Goal: Task Accomplishment & Management: Use online tool/utility

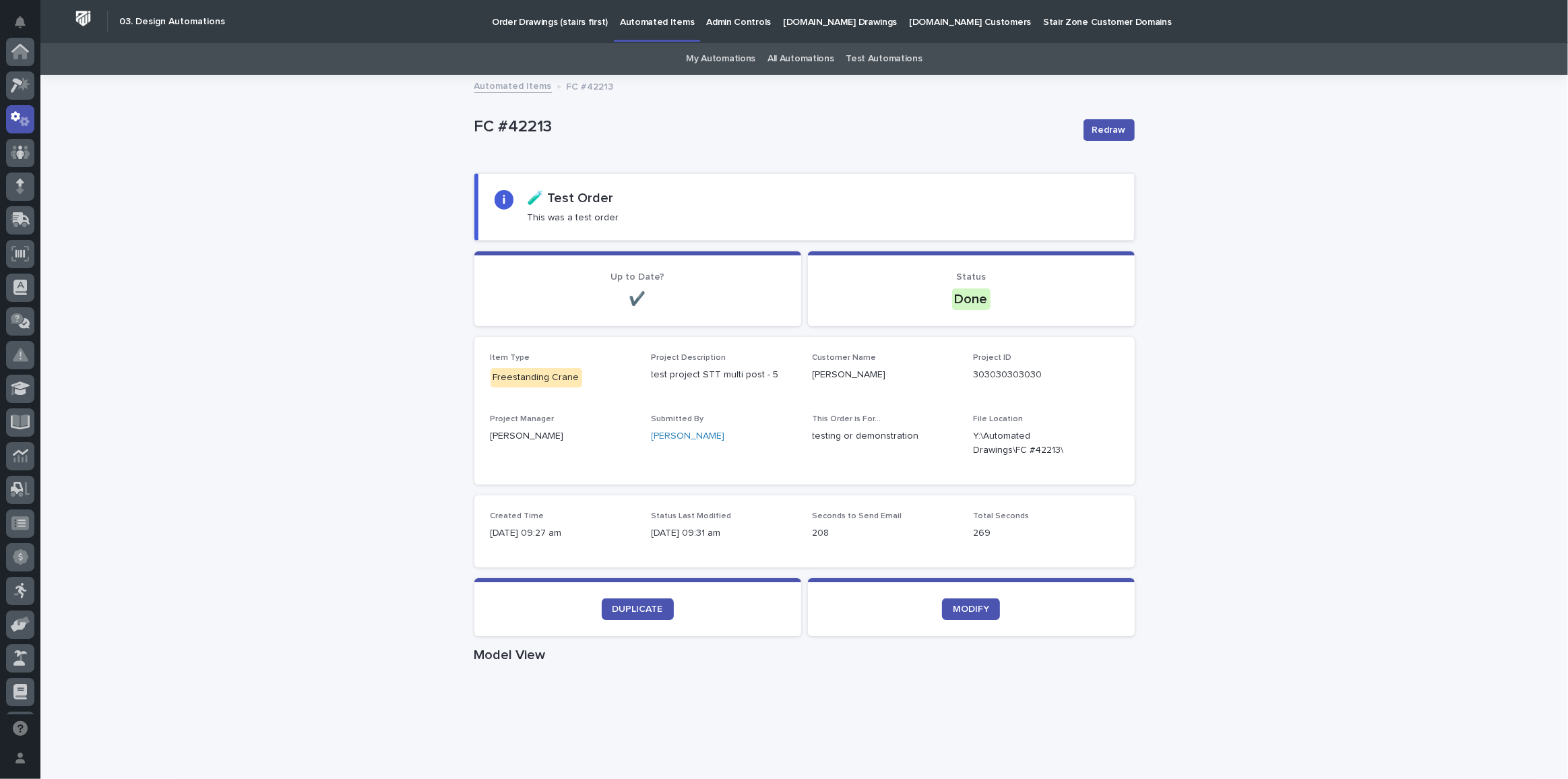
scroll to position [67, 0]
click at [514, 89] on link "Automated Items" at bounding box center [513, 85] width 77 height 16
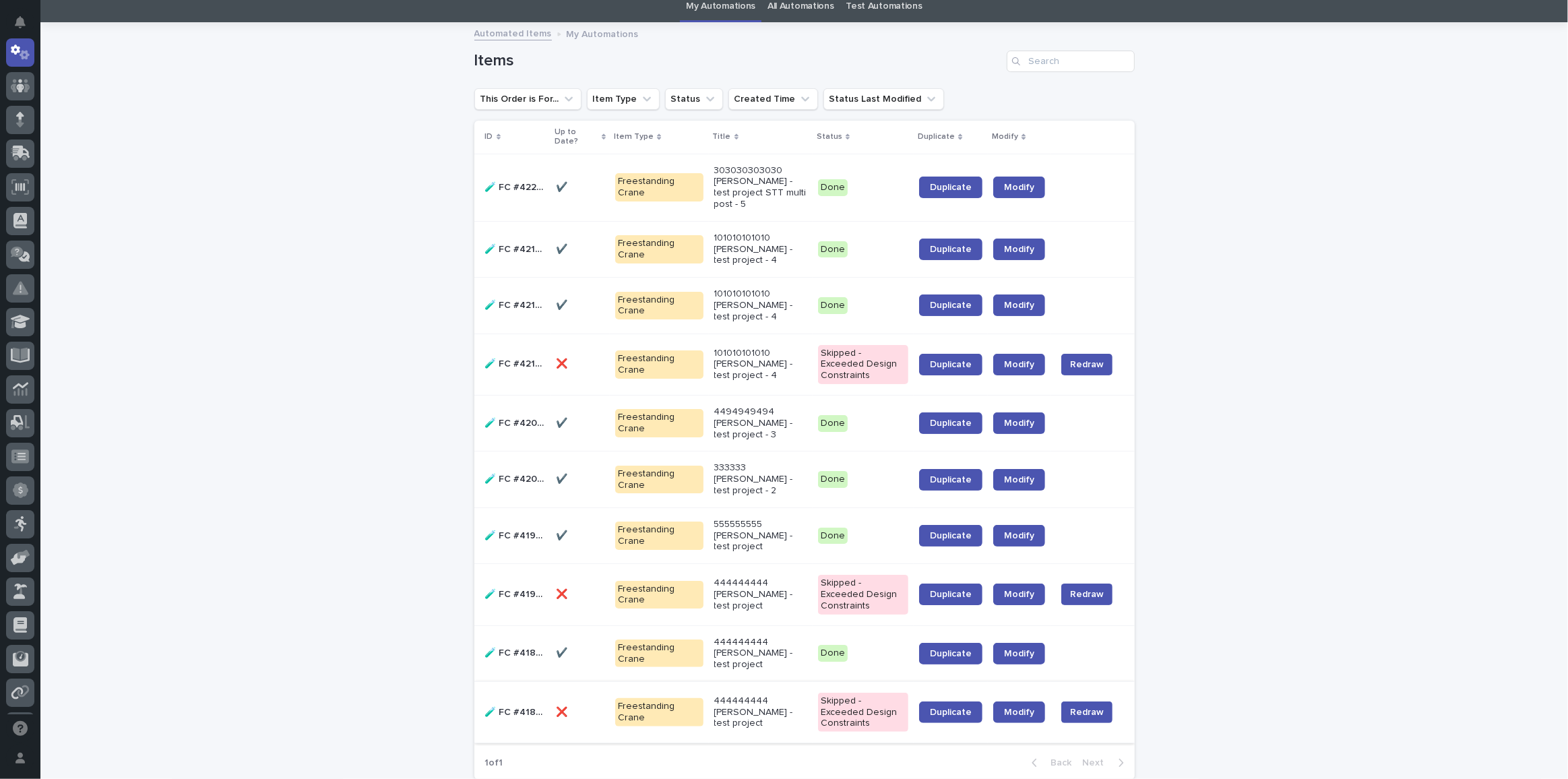
scroll to position [127, 0]
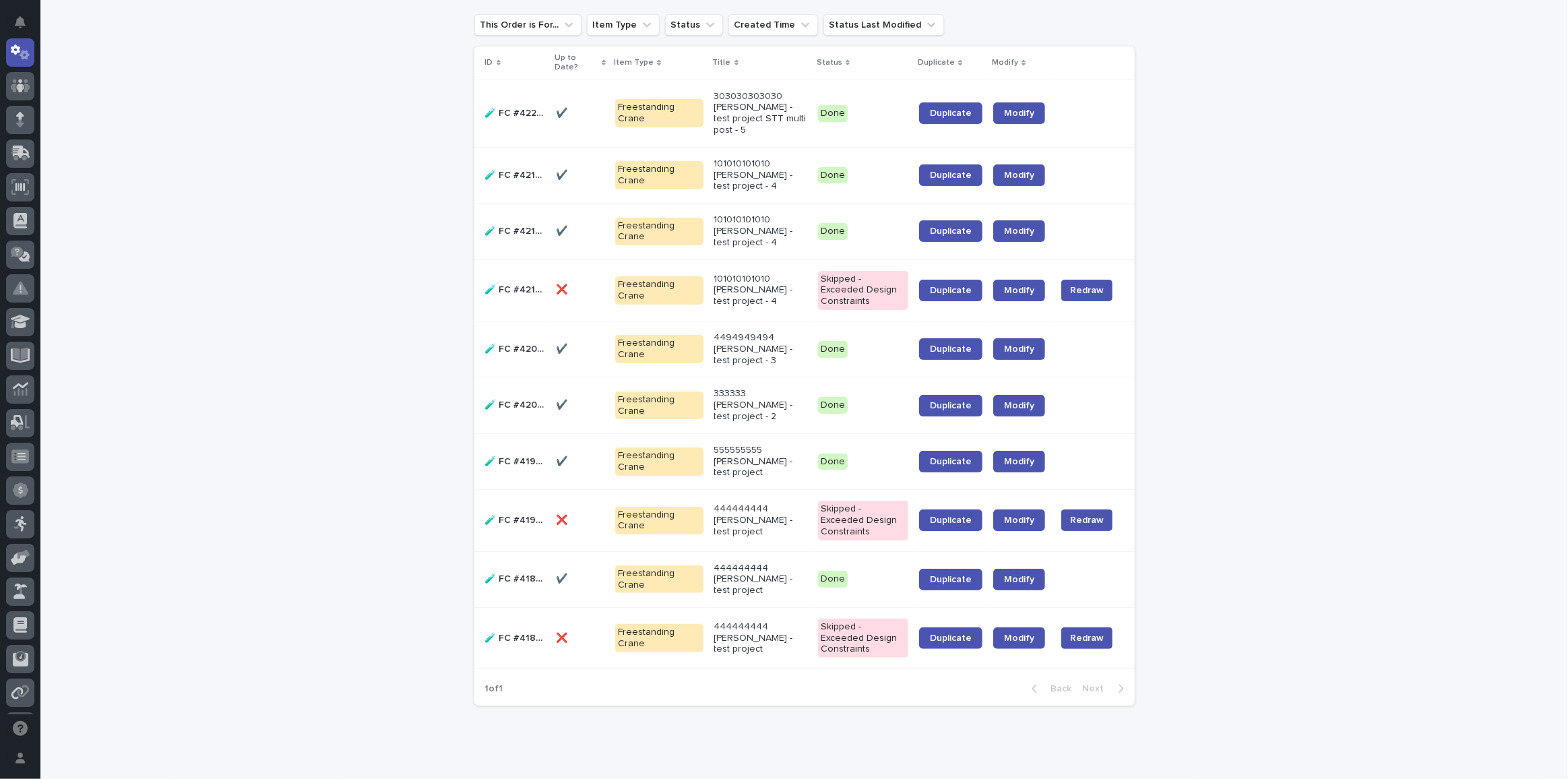
click at [751, 563] on p "444444444 Deepali Nagwade - test project" at bounding box center [760, 579] width 93 height 34
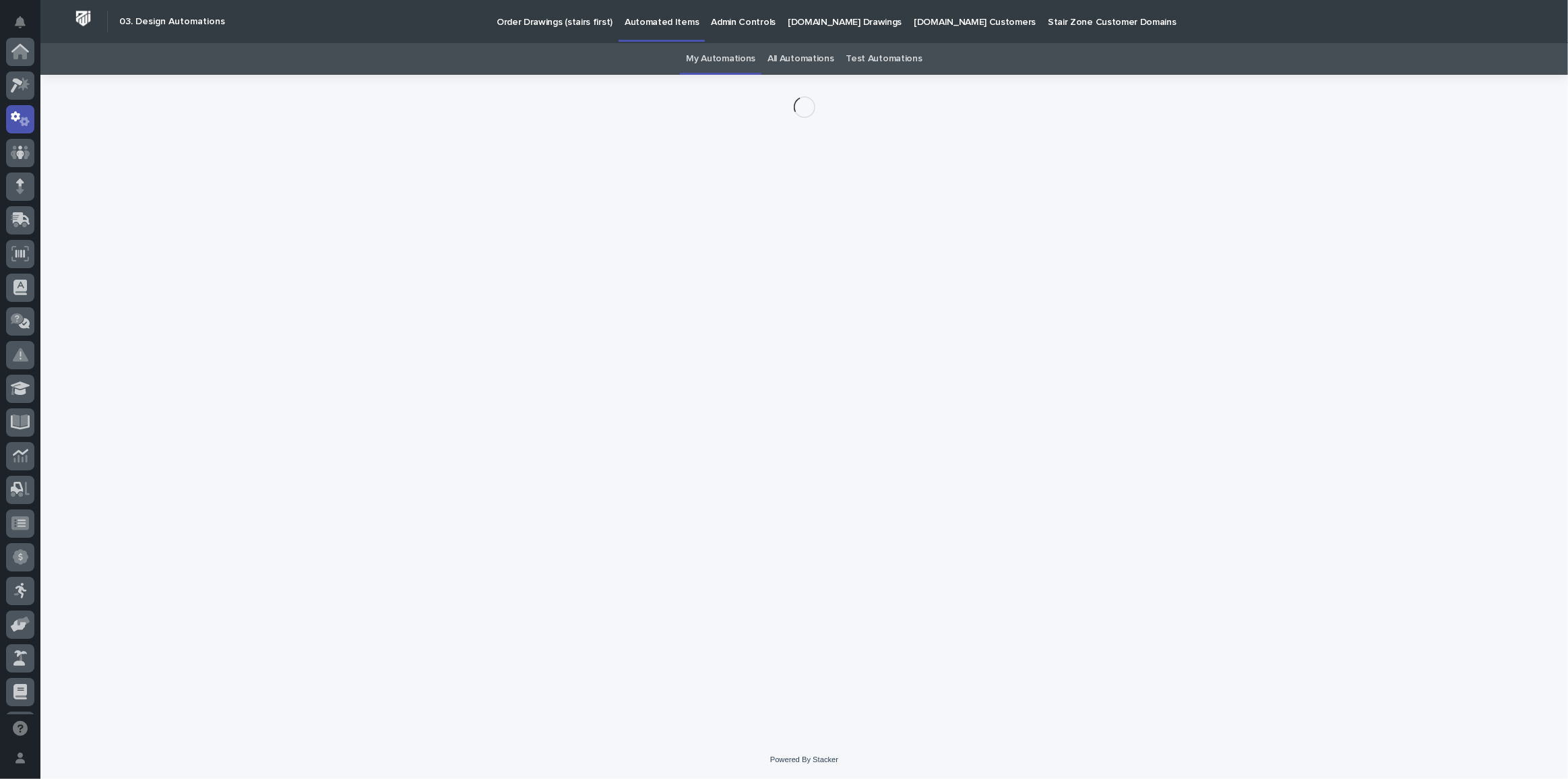
scroll to position [67, 0]
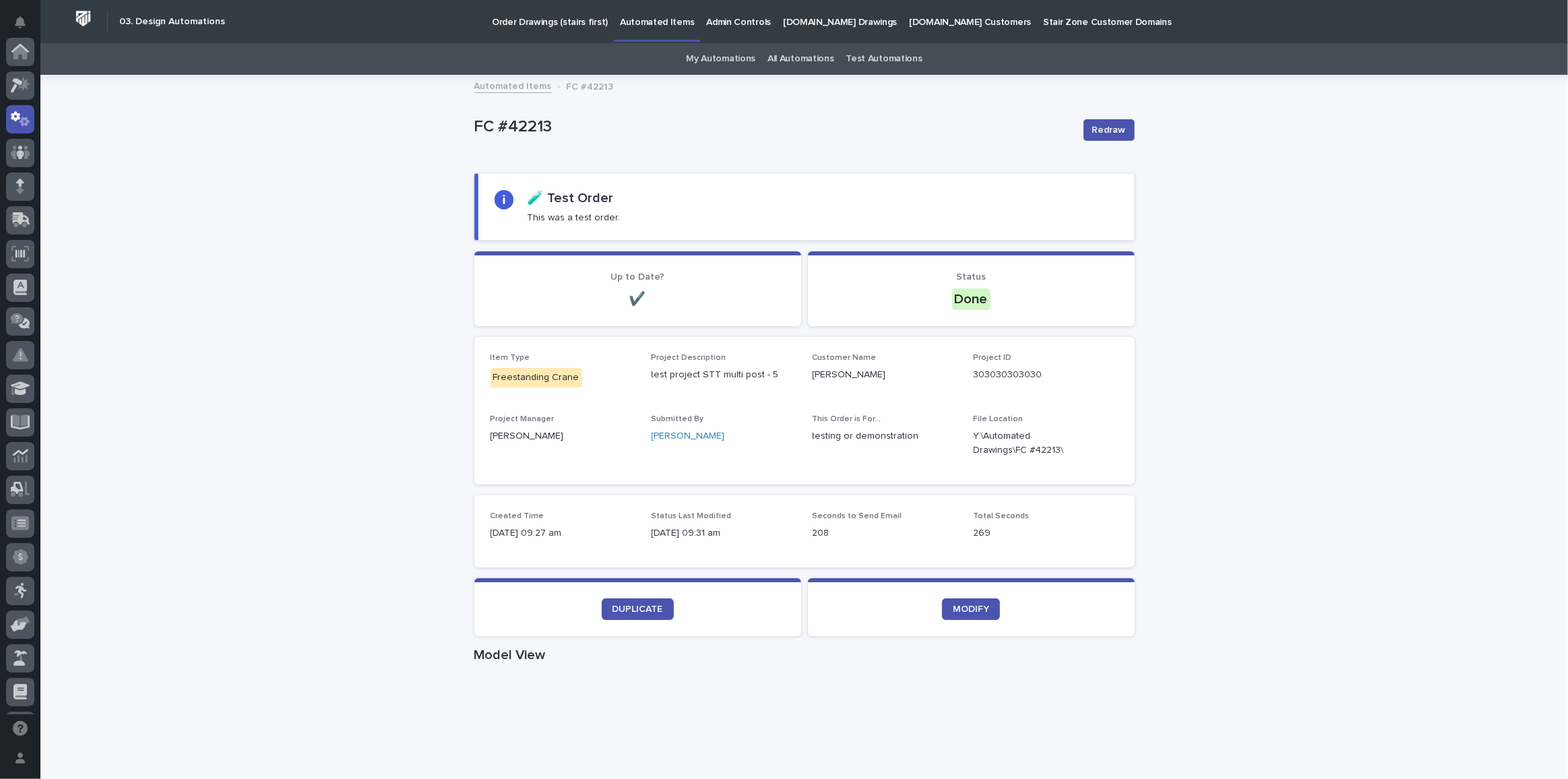
scroll to position [67, 0]
click at [491, 86] on link "Automated Items" at bounding box center [513, 85] width 77 height 16
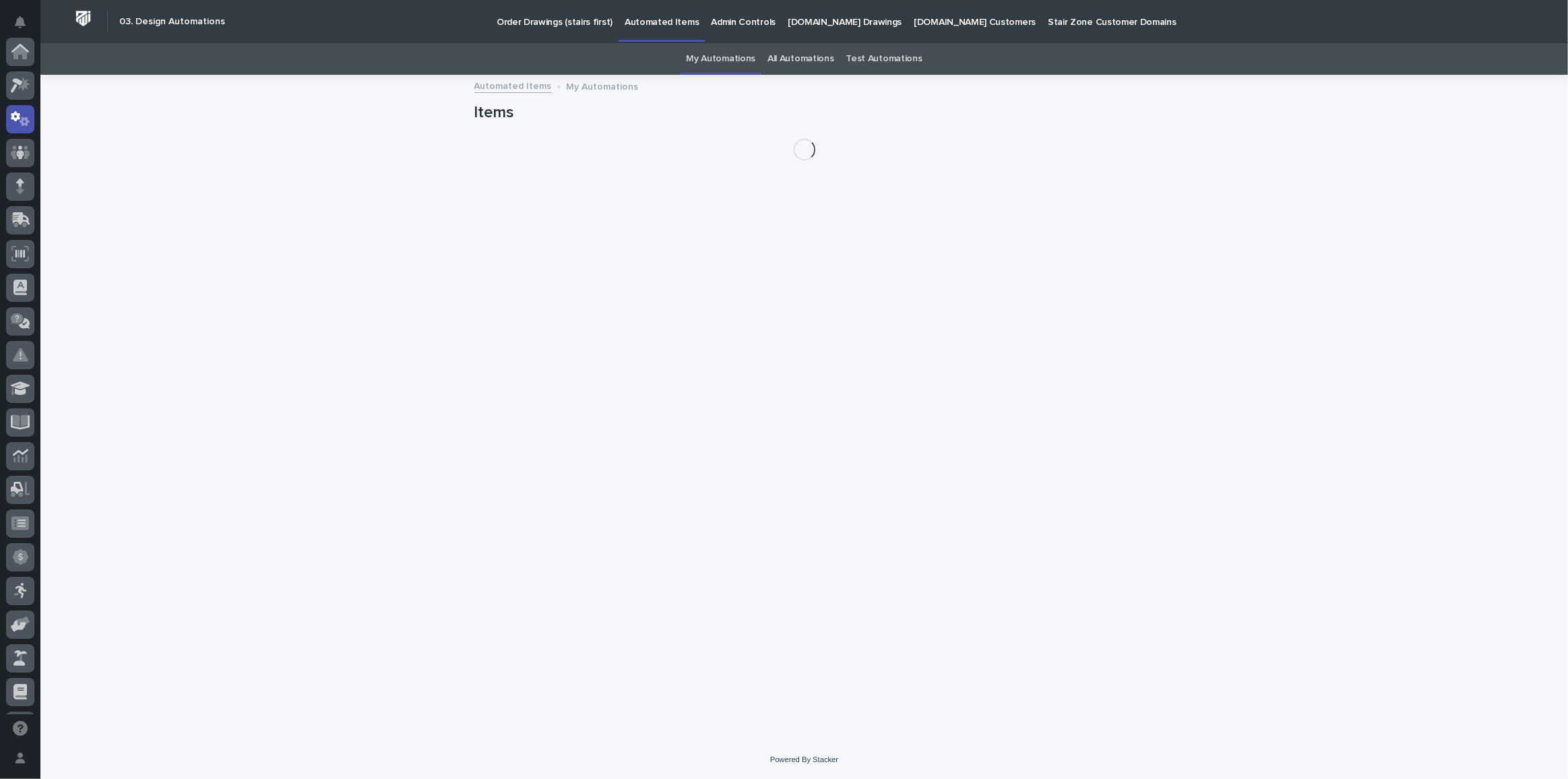
scroll to position [67, 0]
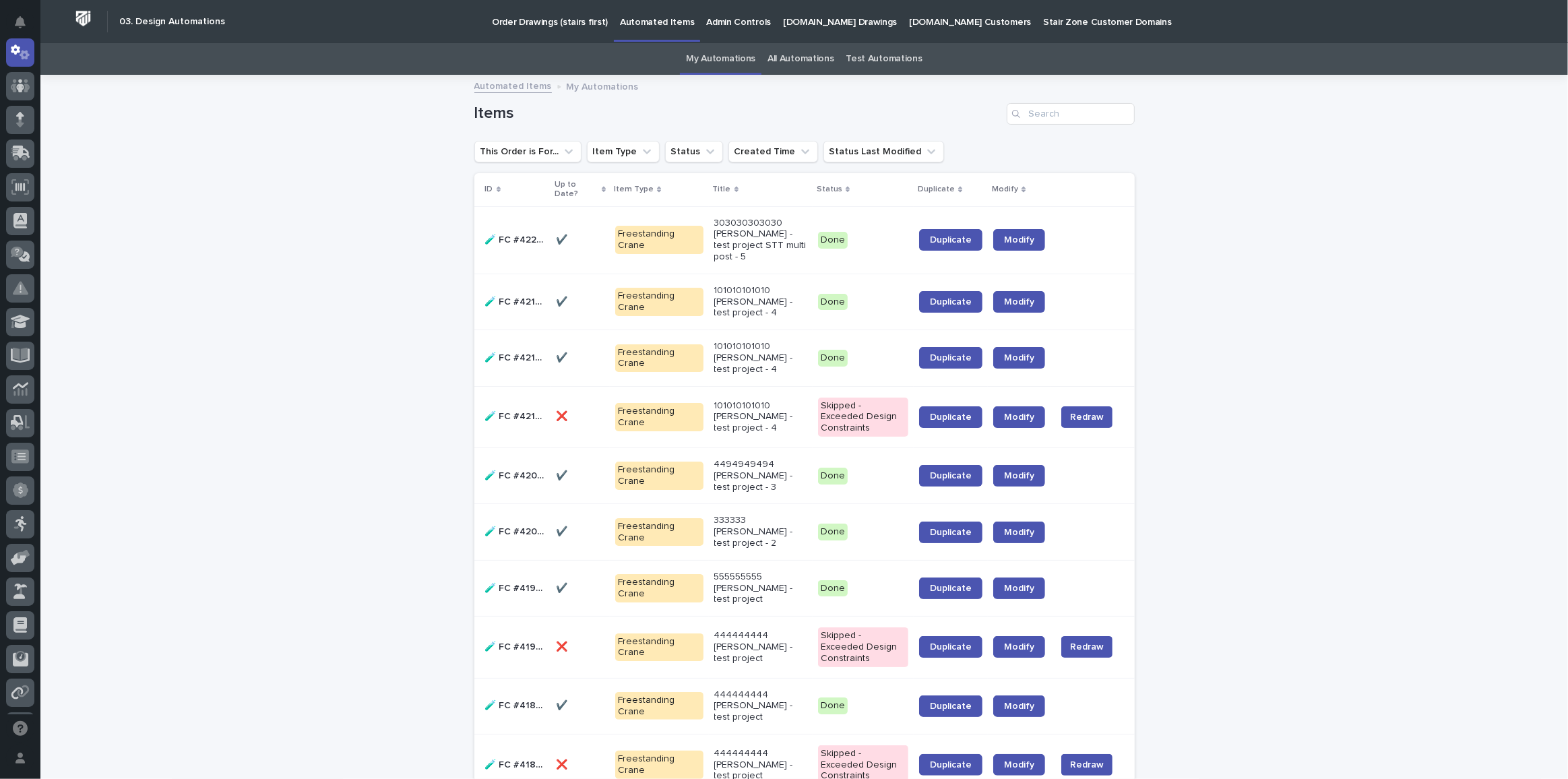
click at [511, 25] on p "Order Drawings (stairs first)" at bounding box center [550, 14] width 116 height 28
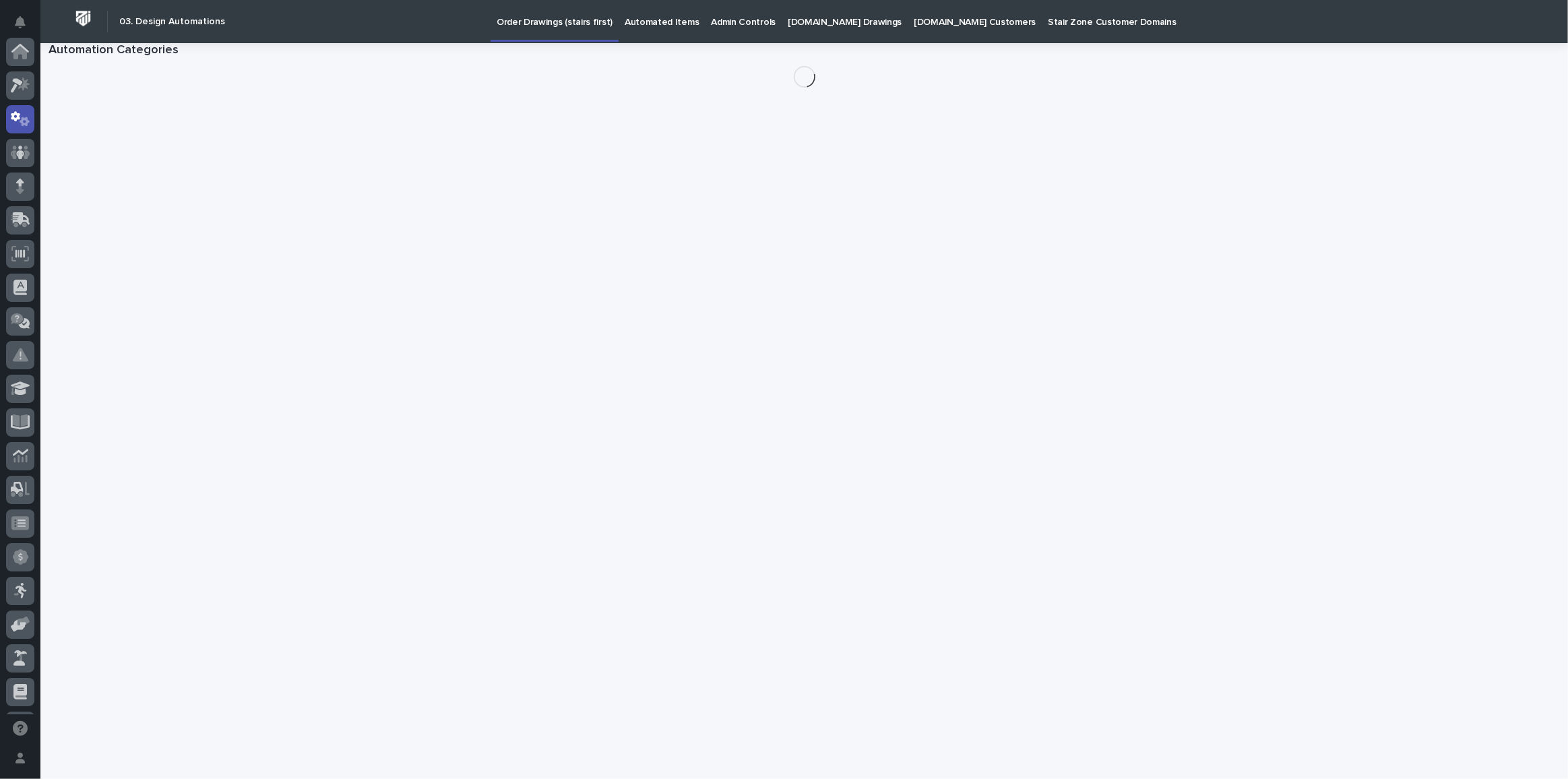
scroll to position [67, 0]
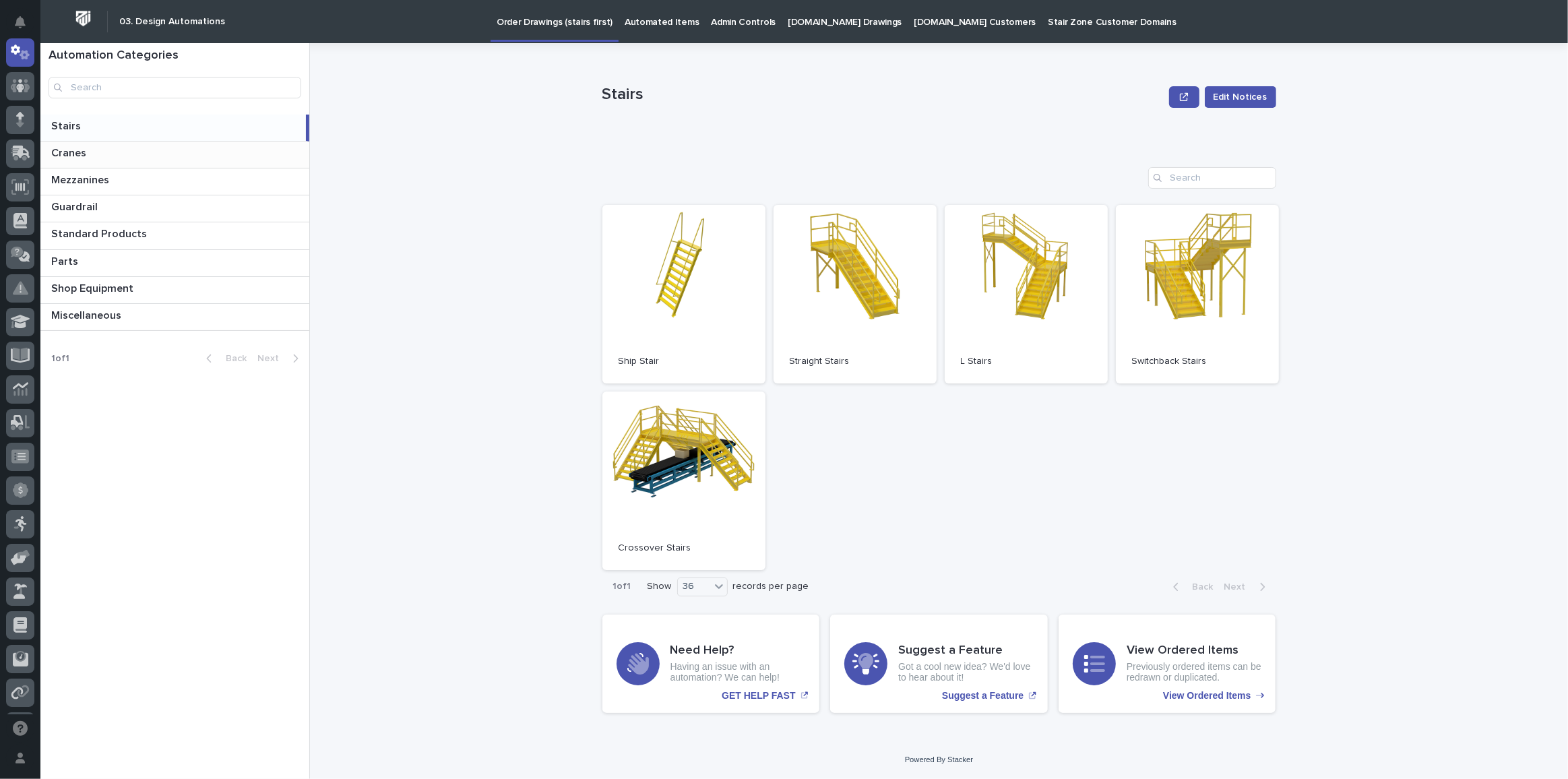
click at [128, 149] on p at bounding box center [177, 153] width 252 height 13
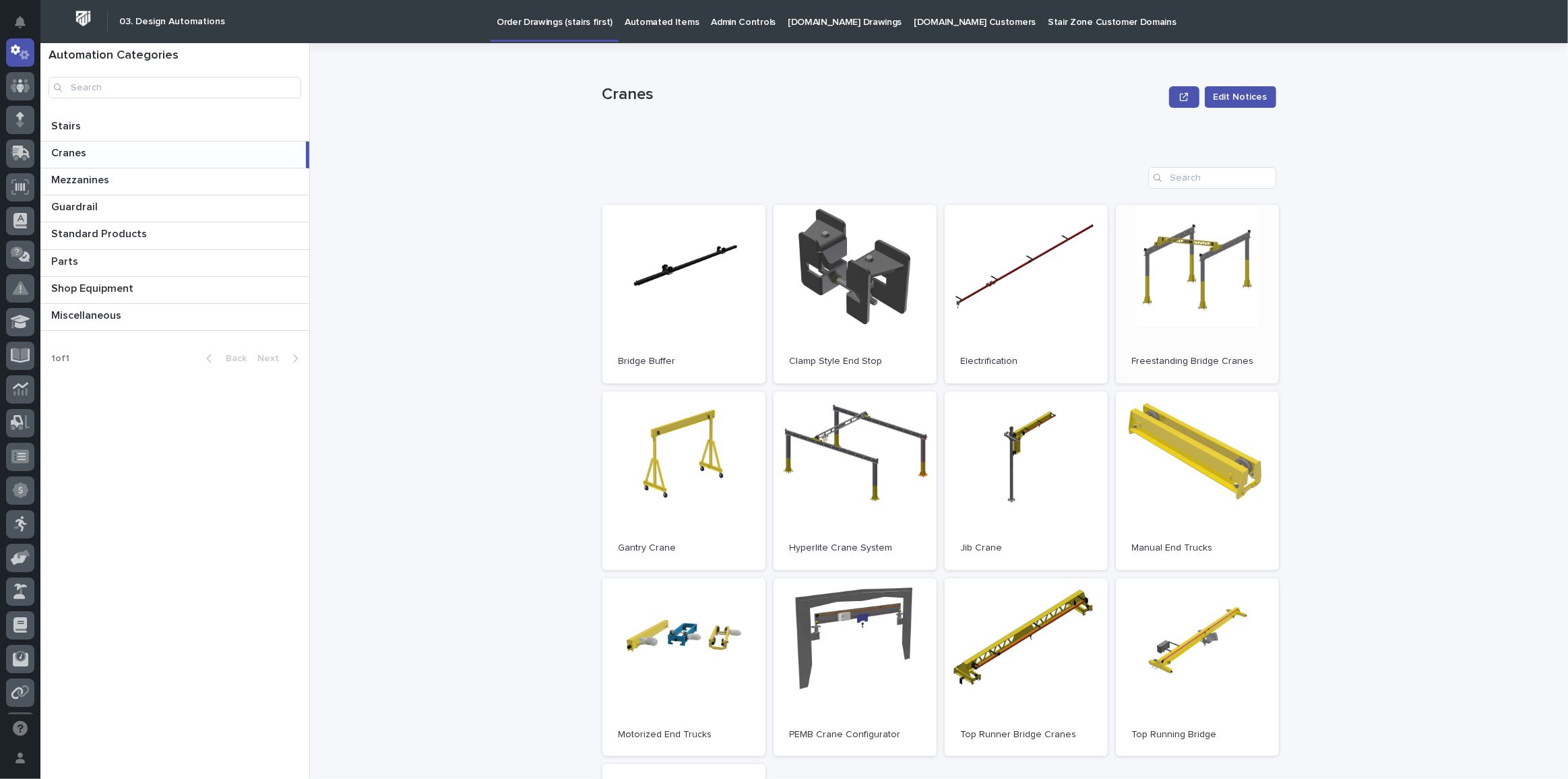
click at [1181, 244] on link "Open" at bounding box center [1197, 294] width 163 height 179
click at [1147, 304] on link "Open" at bounding box center [1197, 294] width 163 height 179
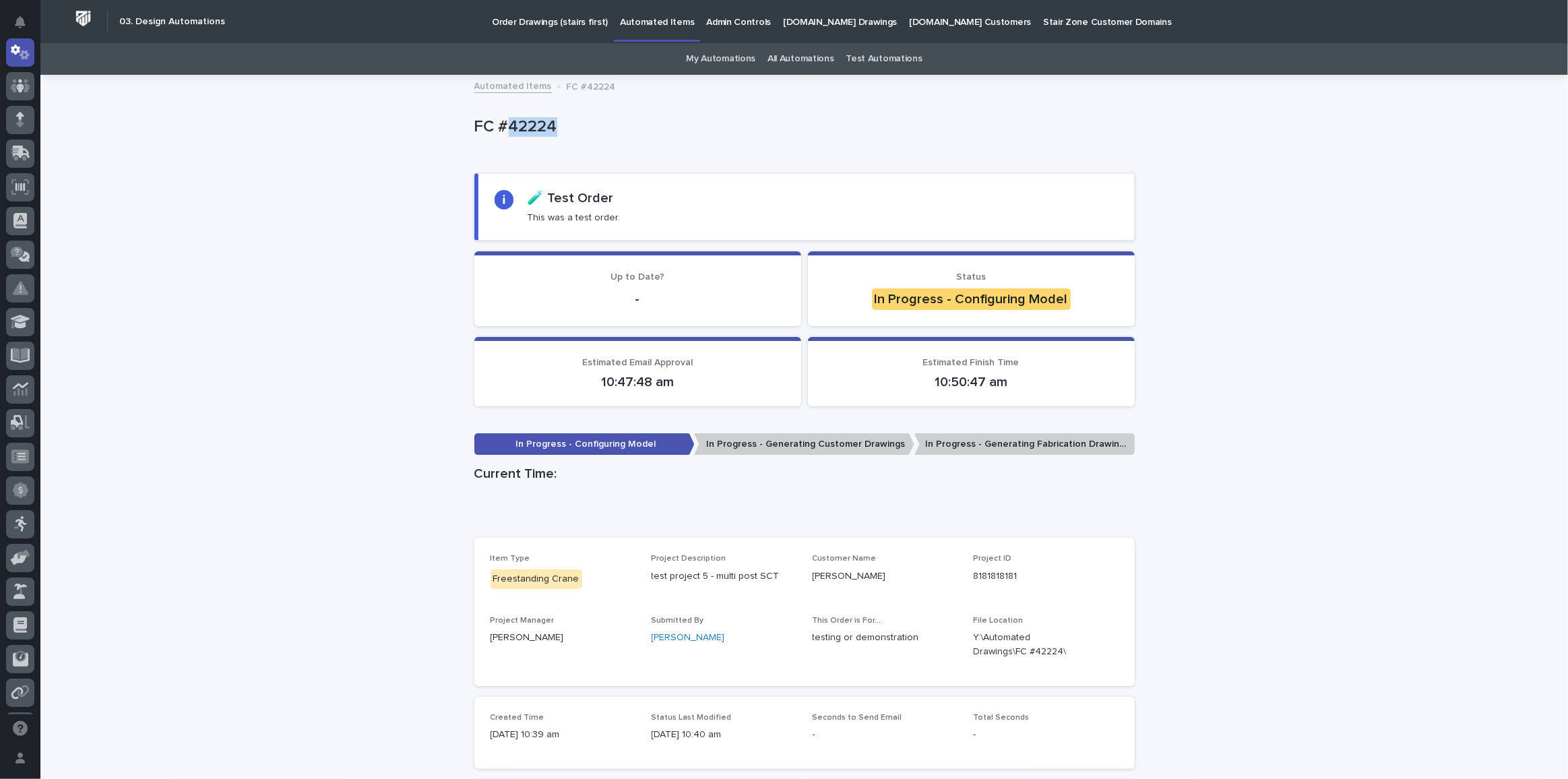
drag, startPoint x: 503, startPoint y: 128, endPoint x: 561, endPoint y: 127, distance: 58.0
click at [561, 127] on p "FC #42224" at bounding box center [802, 127] width 655 height 19
copy p "42224"
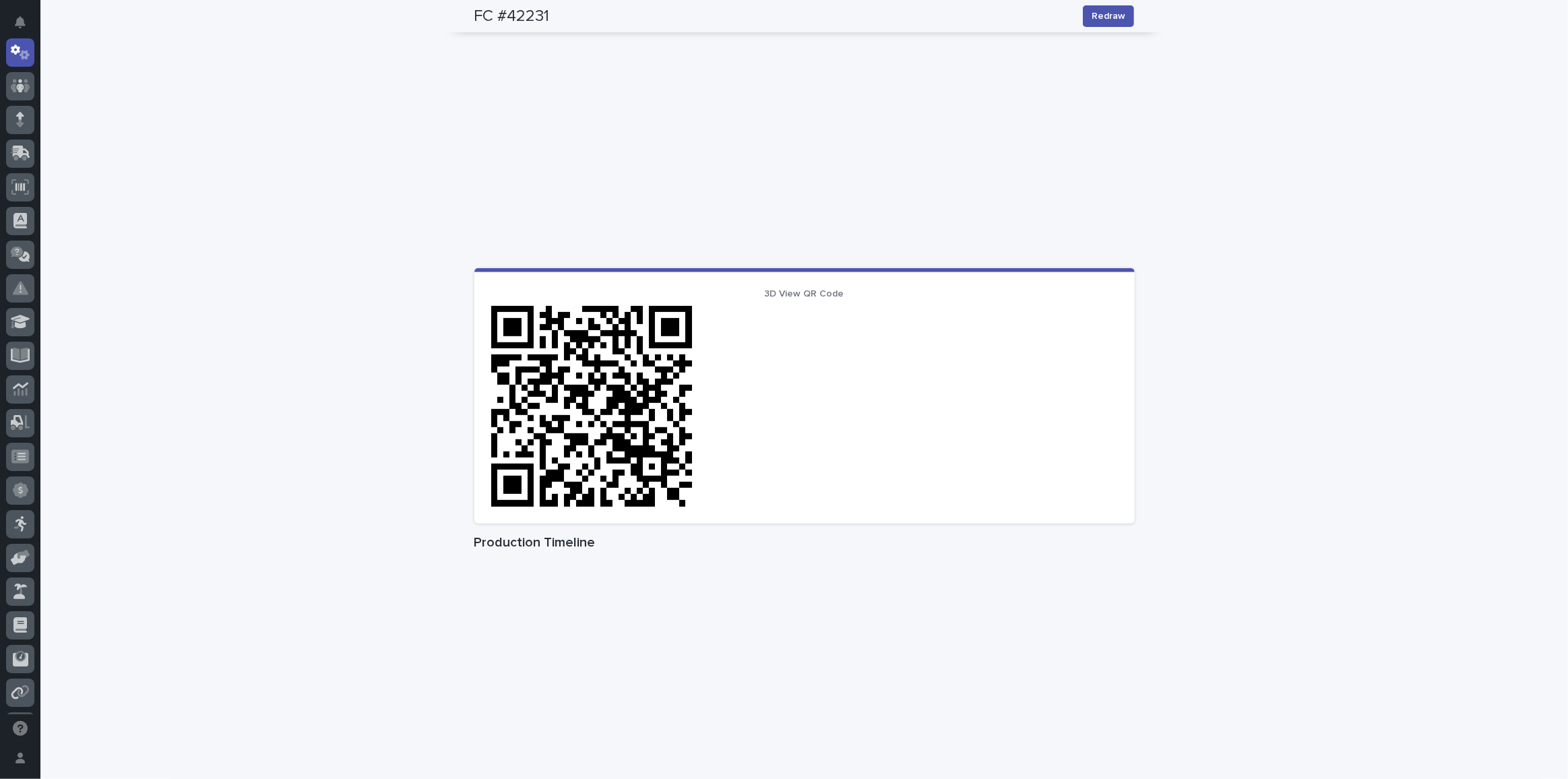
scroll to position [828, 0]
